Goal: Information Seeking & Learning: Learn about a topic

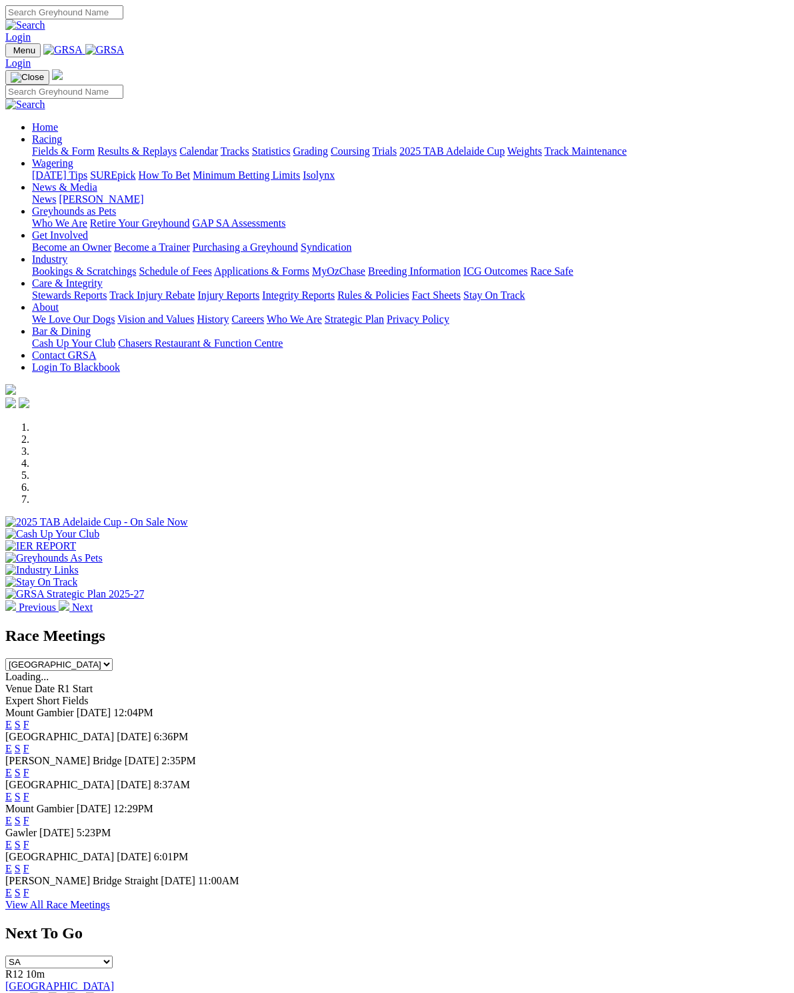
click at [29, 743] on link "F" at bounding box center [26, 748] width 6 height 11
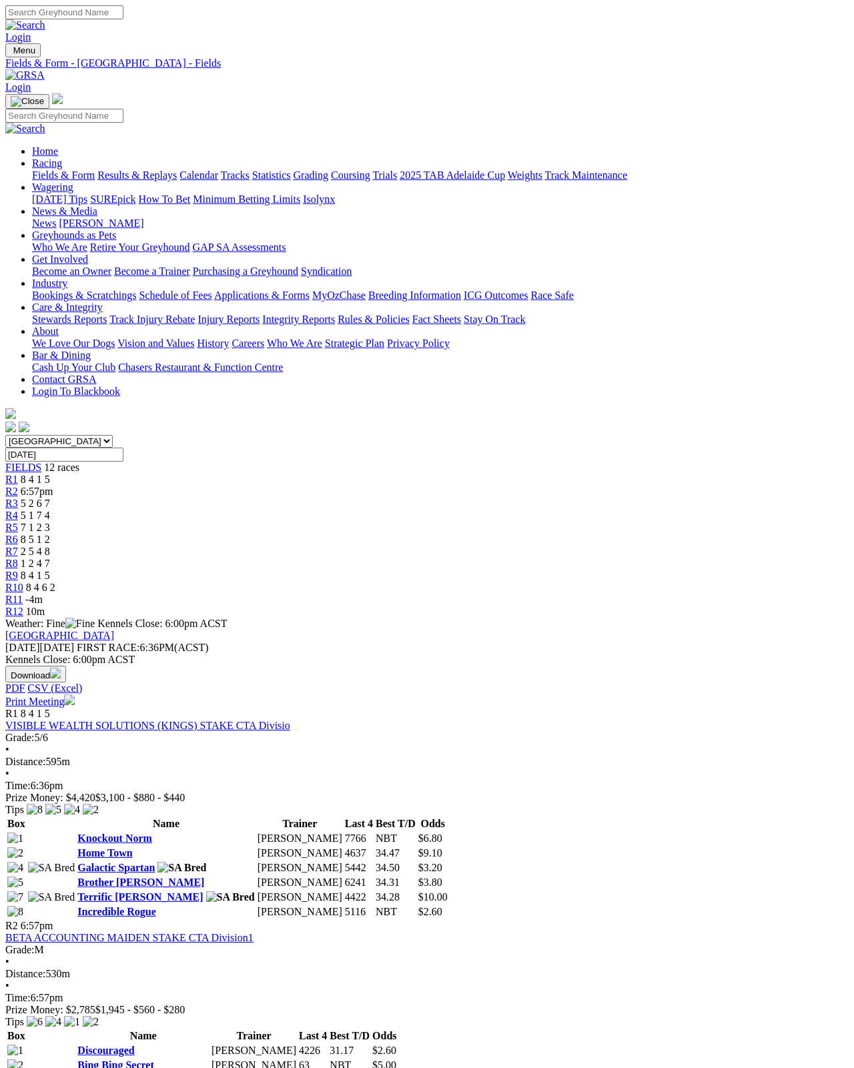
click at [145, 169] on link "Results & Replays" at bounding box center [136, 174] width 79 height 11
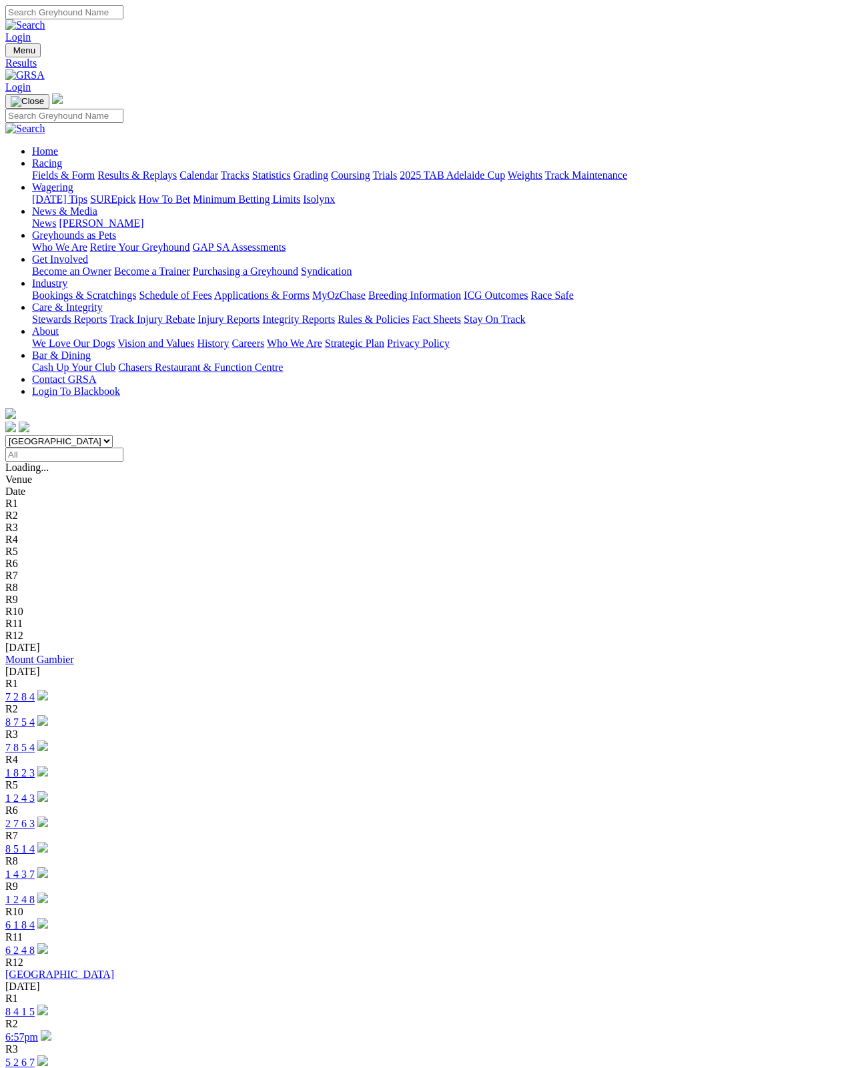
click at [83, 951] on link "[GEOGRAPHIC_DATA]" at bounding box center [59, 974] width 109 height 11
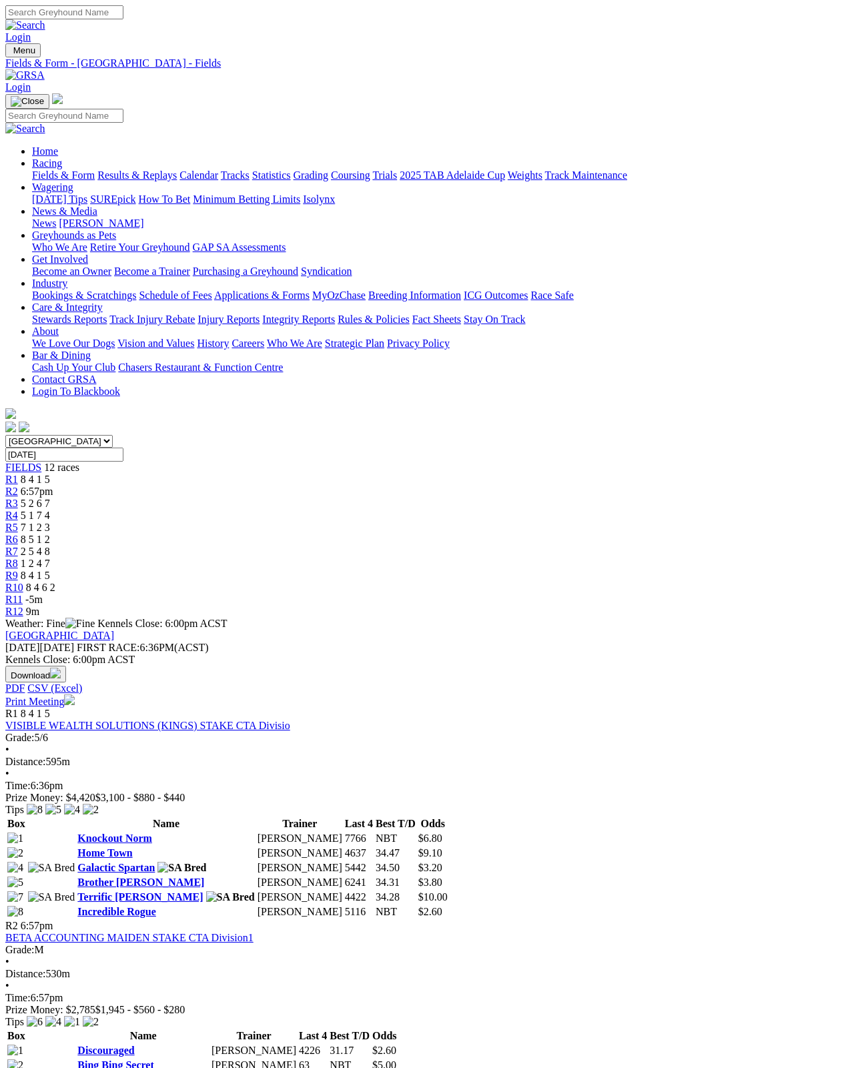
click at [61, 668] on img "button" at bounding box center [55, 673] width 11 height 11
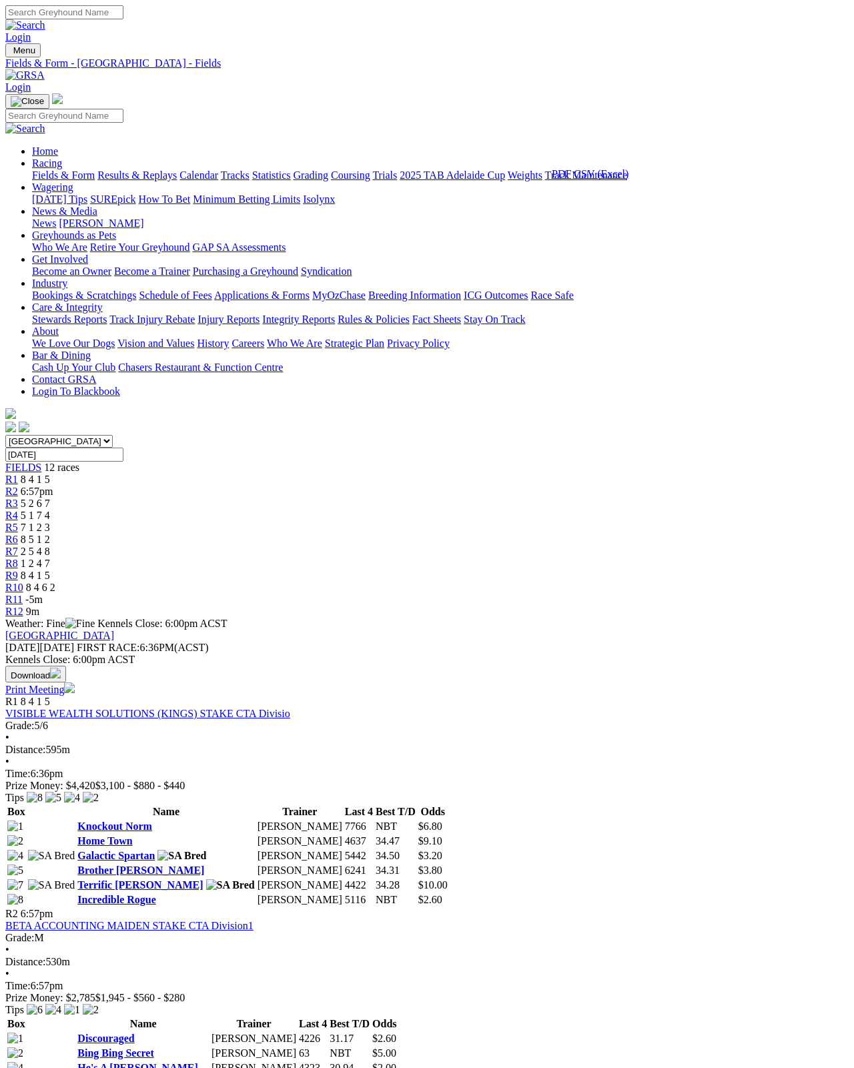
click at [75, 684] on link "Print Meeting" at bounding box center [39, 689] width 69 height 11
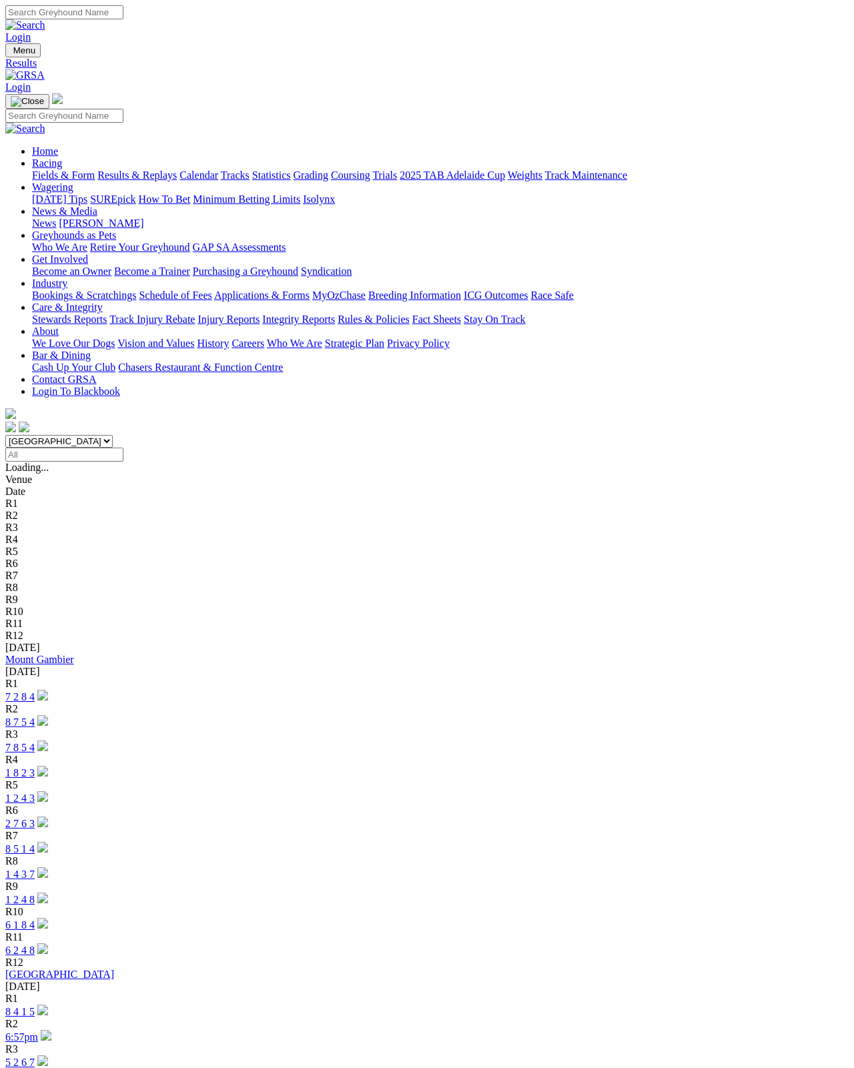
click at [78, 964] on link "[GEOGRAPHIC_DATA]" at bounding box center [59, 974] width 109 height 11
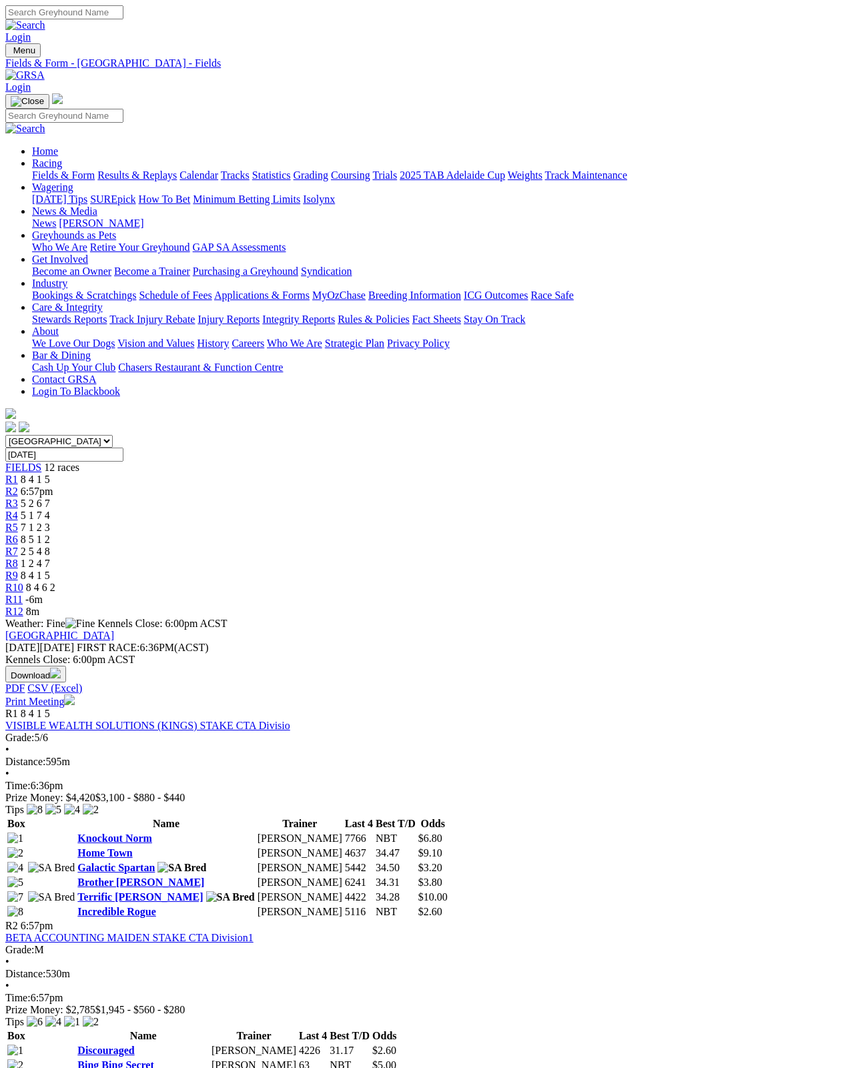
click at [158, 720] on link "VISIBLE WEALTH SOLUTIONS (KINGS) STAKE CTA Divisio" at bounding box center [147, 725] width 285 height 11
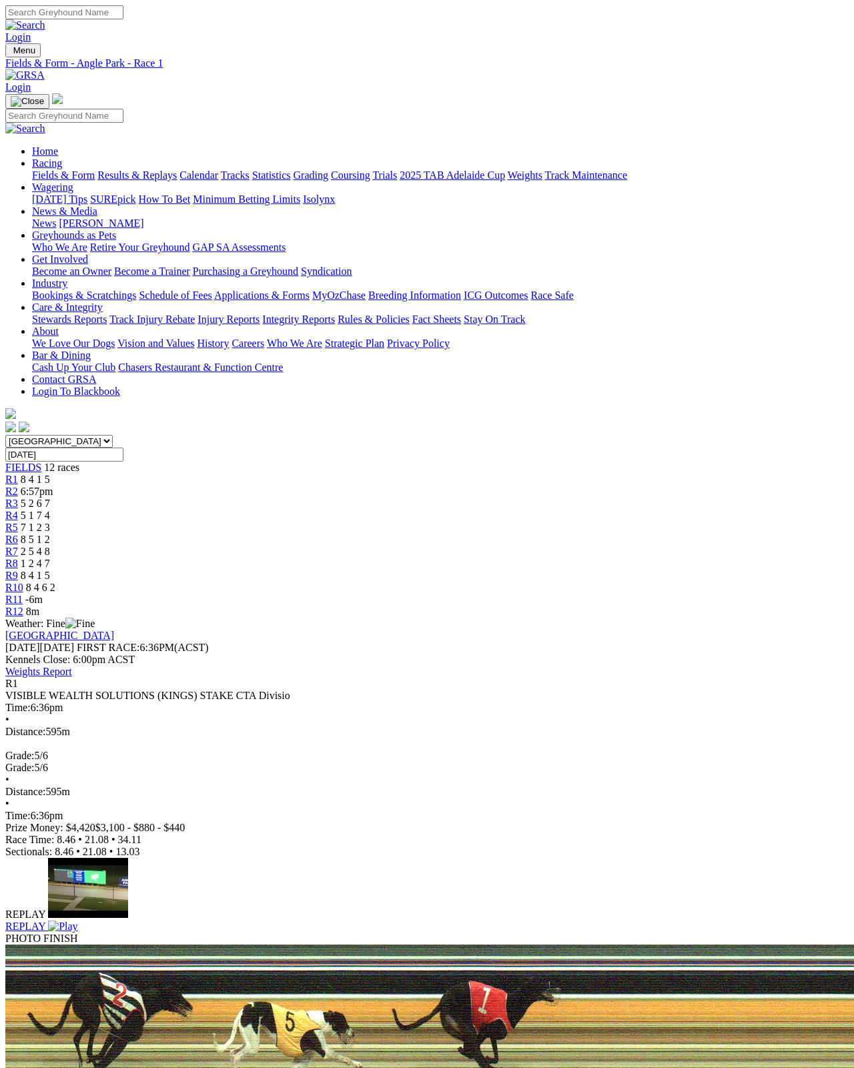
click at [18, 498] on link "R3" at bounding box center [11, 503] width 13 height 11
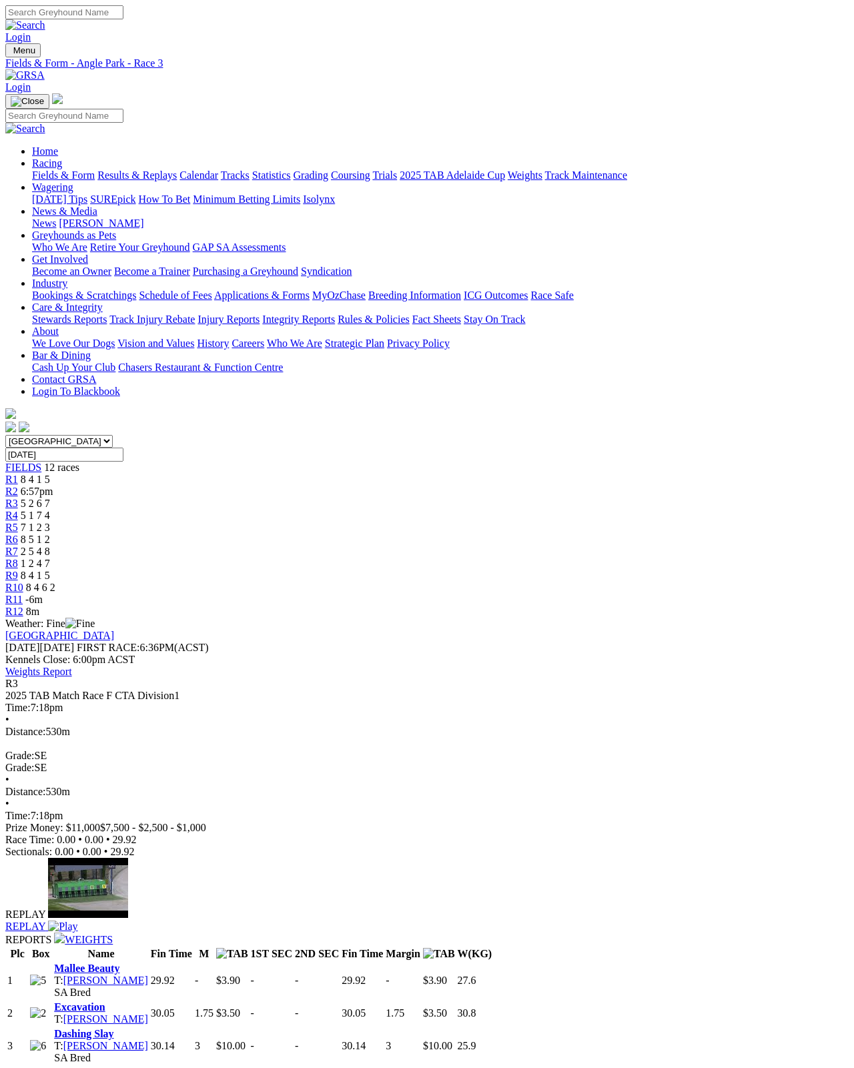
click at [77, 920] on img at bounding box center [62, 926] width 29 height 12
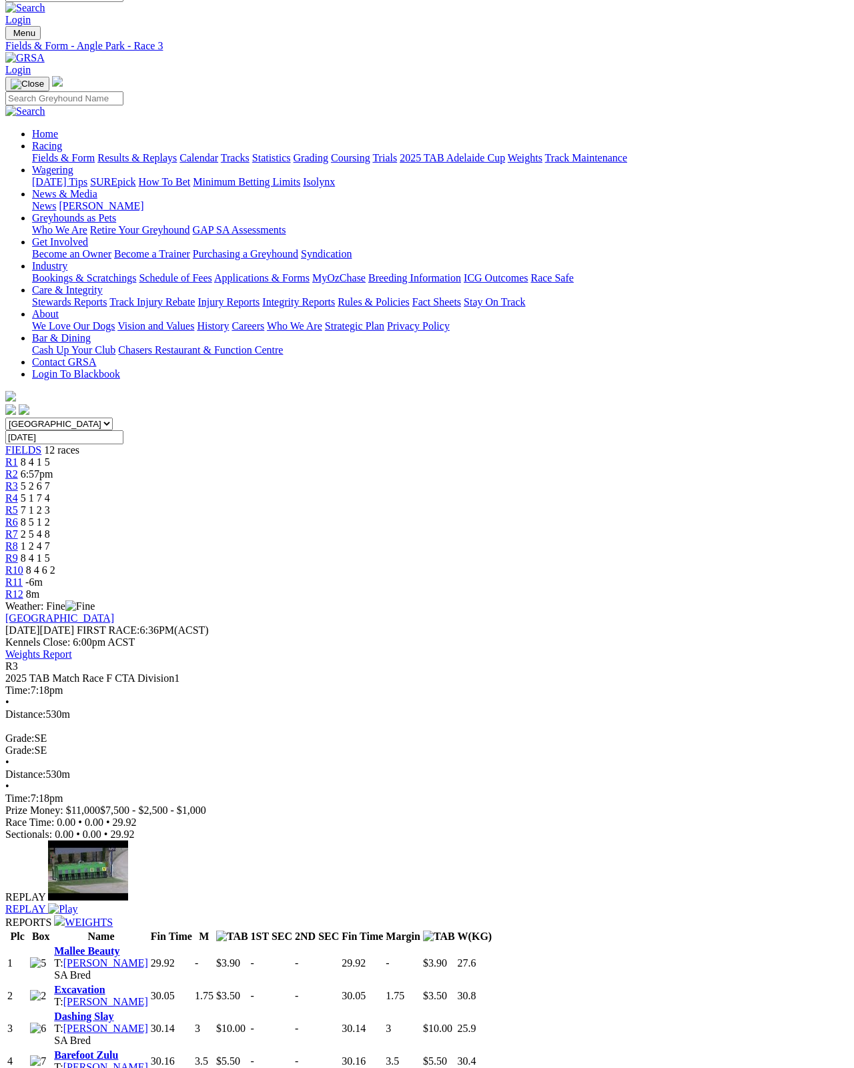
scroll to position [21, 0]
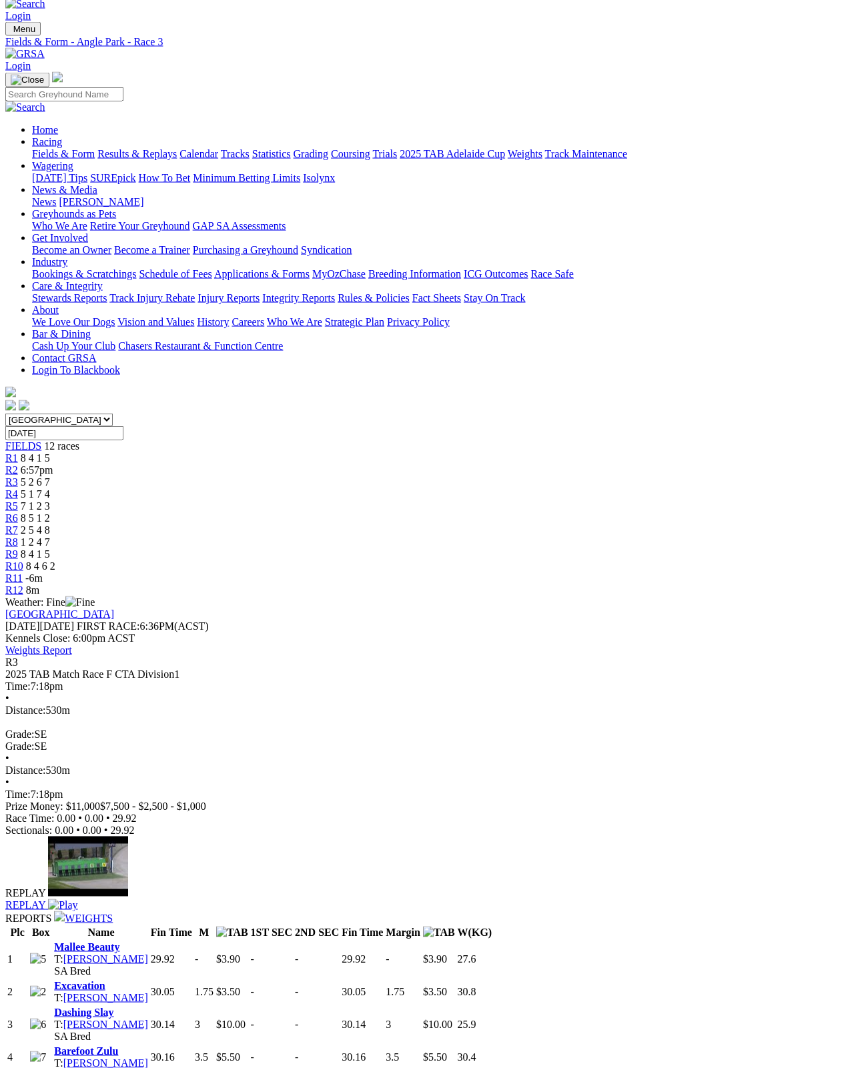
click at [50, 476] on span "5 2 6 7" at bounding box center [35, 481] width 29 height 11
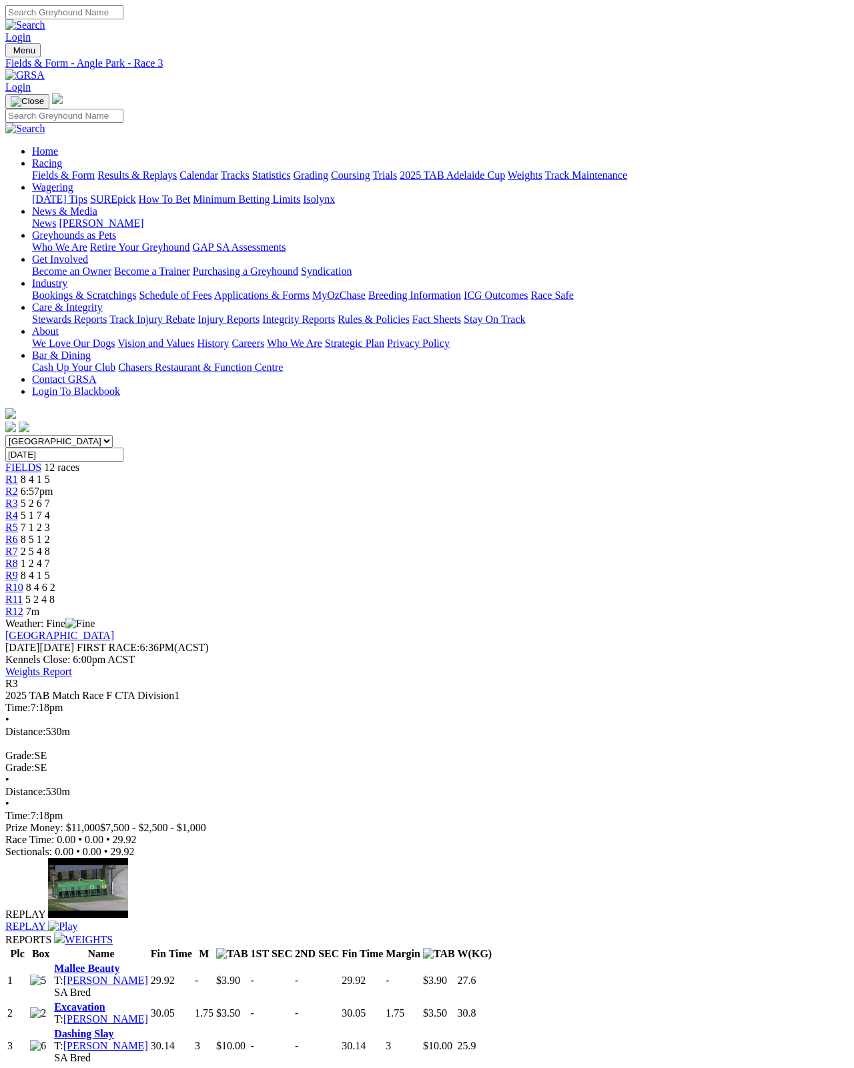
click at [77, 920] on img at bounding box center [62, 926] width 29 height 12
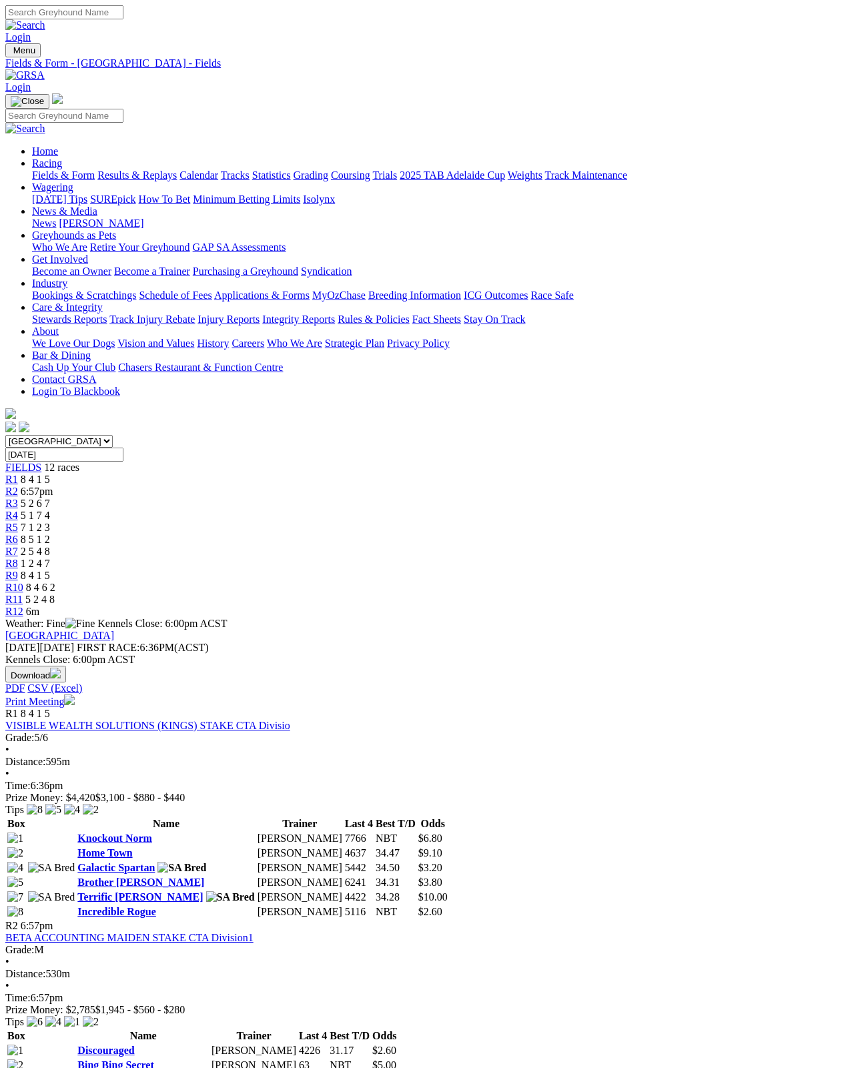
click at [43, 169] on link "Fields & Form" at bounding box center [63, 174] width 63 height 11
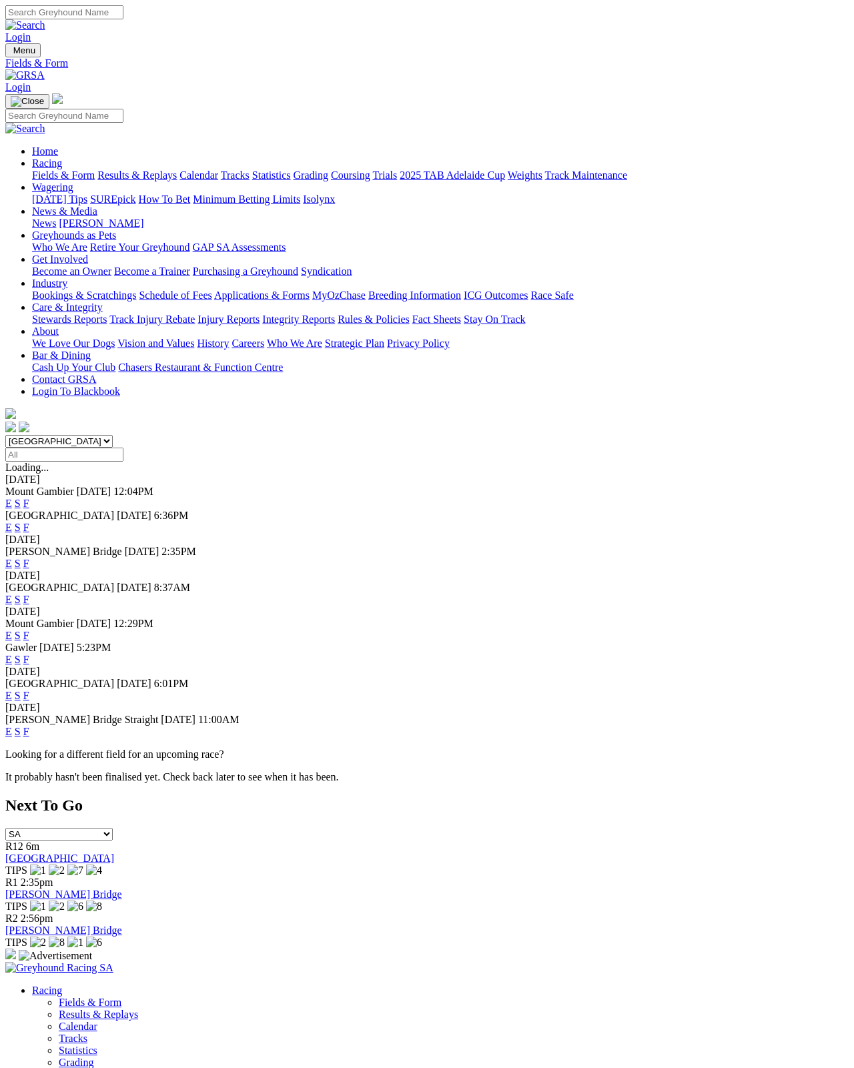
click at [29, 522] on link "F" at bounding box center [26, 527] width 6 height 11
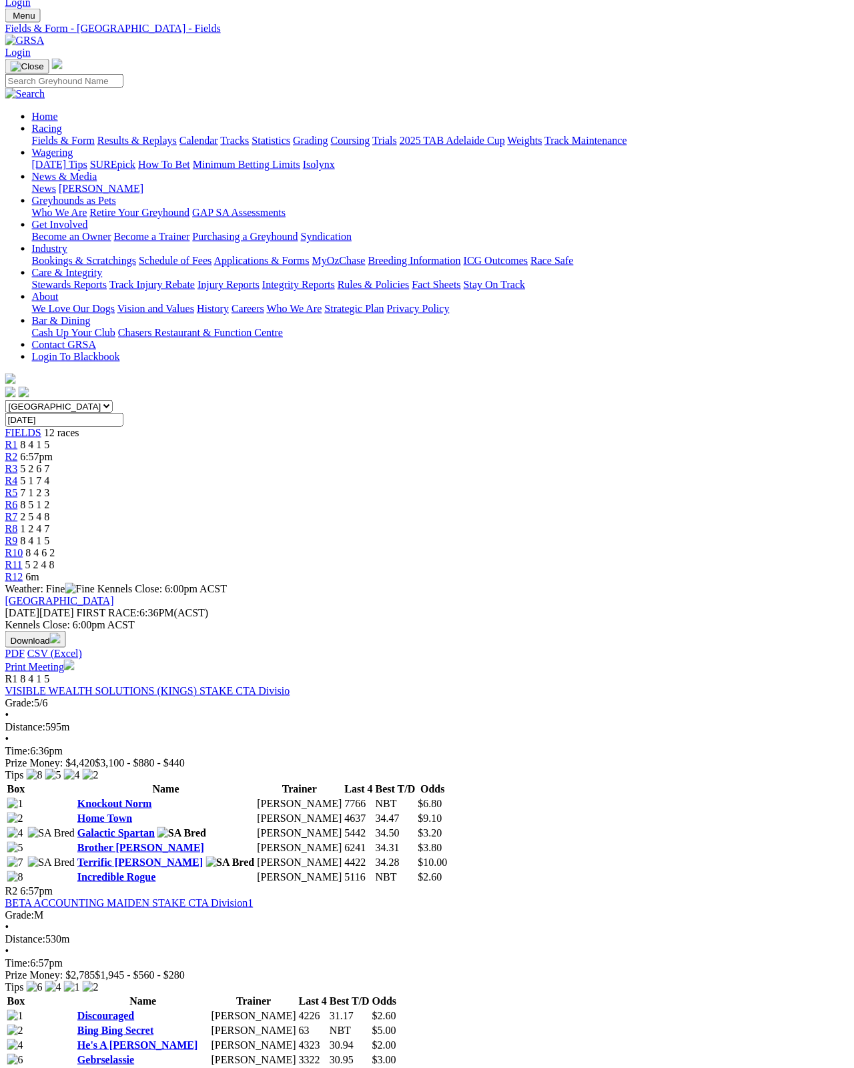
scroll to position [31, 15]
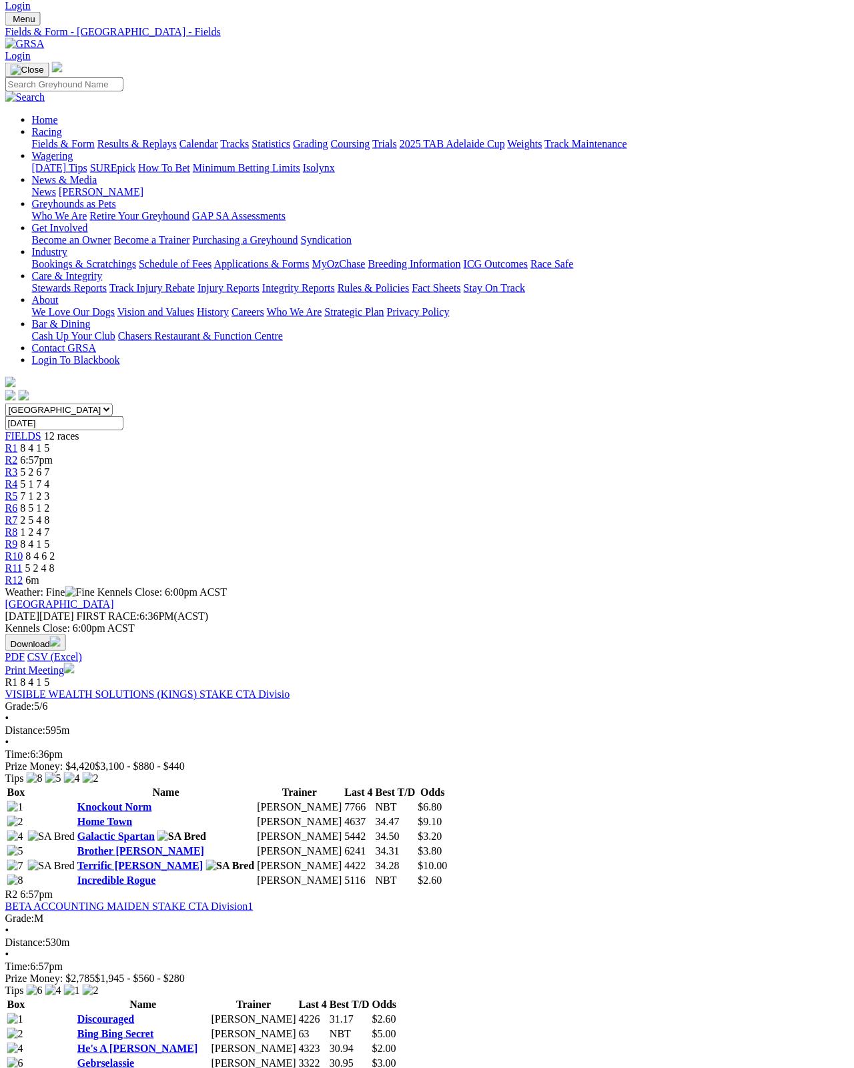
click at [18, 502] on span "R6" at bounding box center [11, 507] width 13 height 11
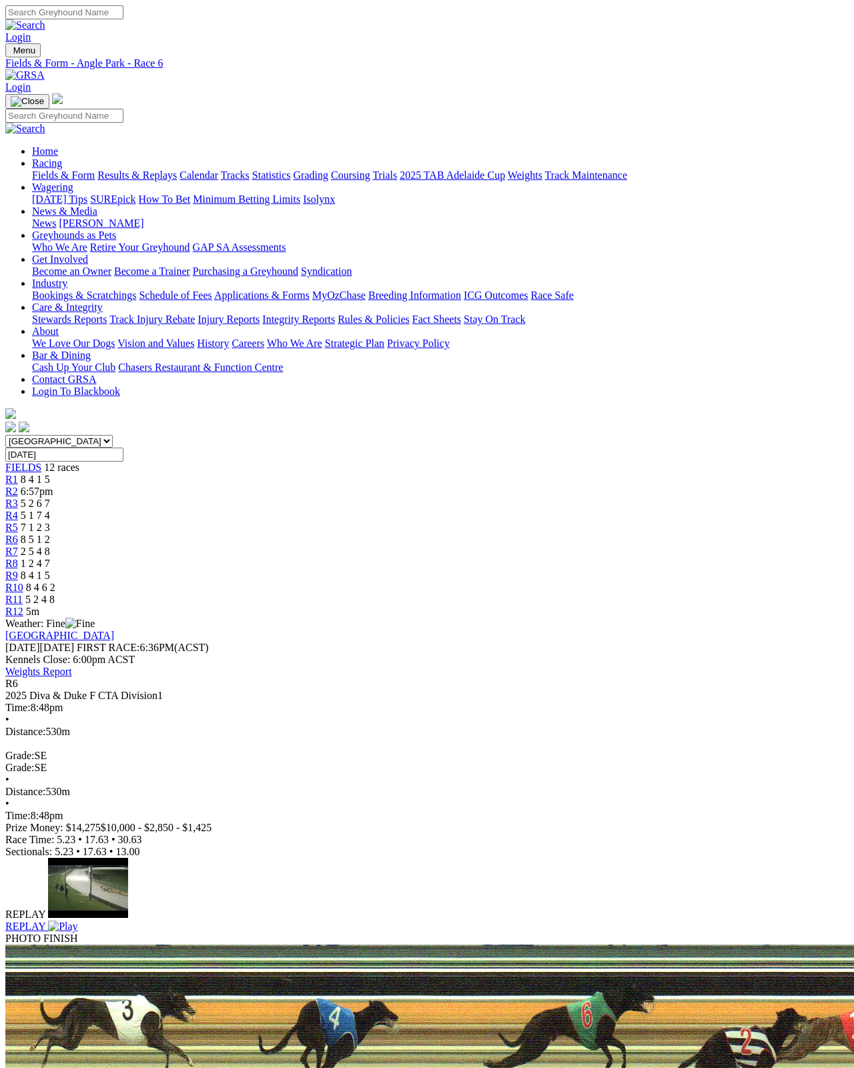
click at [77, 920] on img at bounding box center [62, 926] width 29 height 12
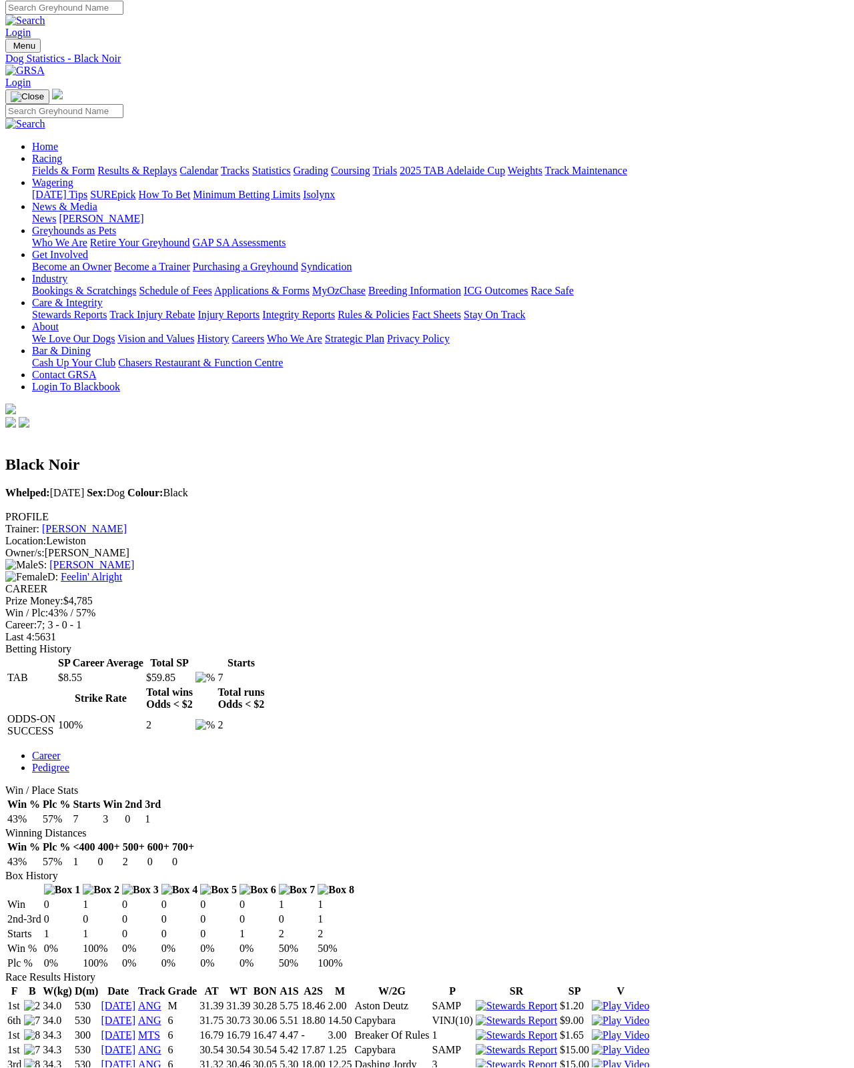
scroll to position [33, 0]
